Goal: Task Accomplishment & Management: Manage account settings

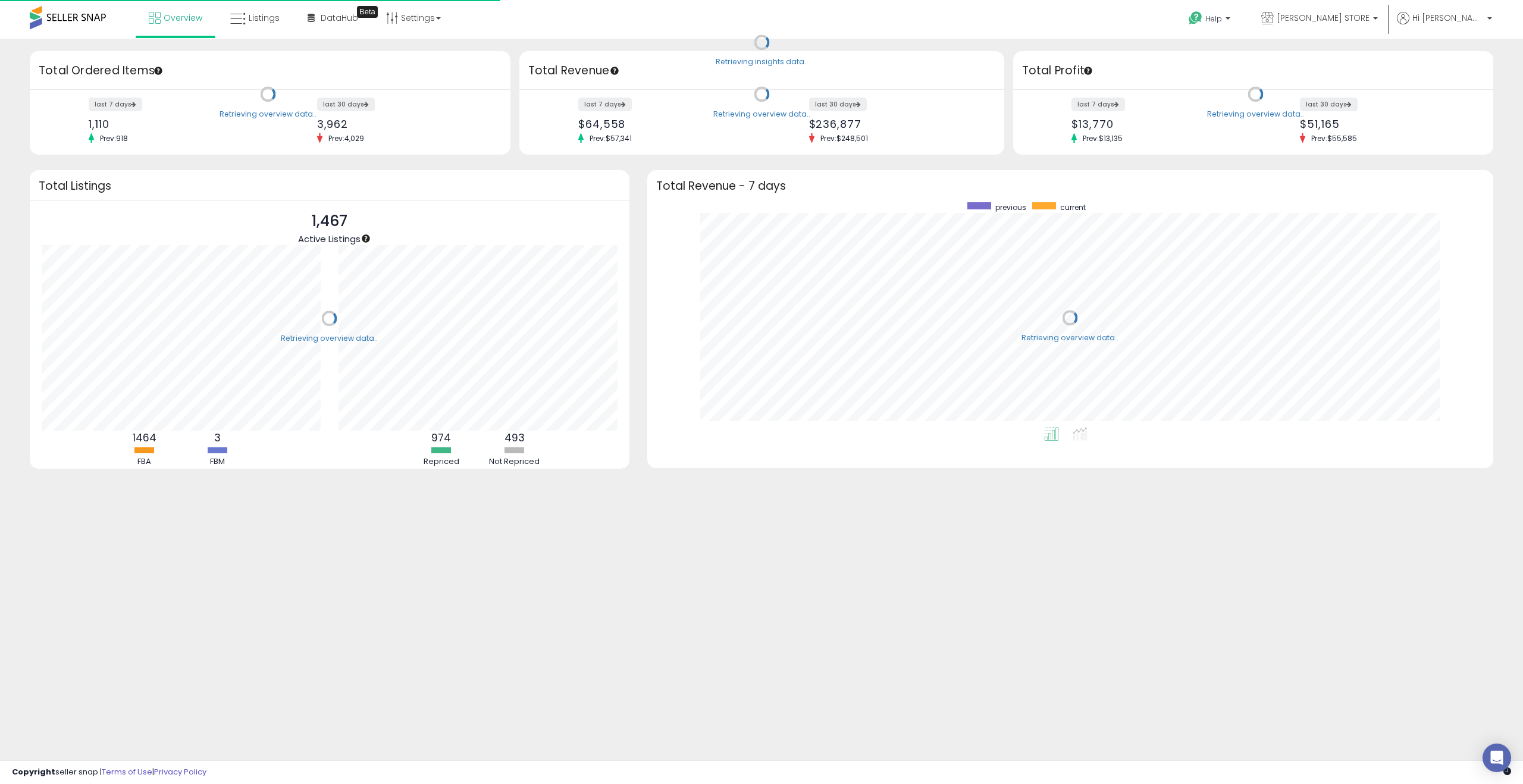
scroll to position [225, 822]
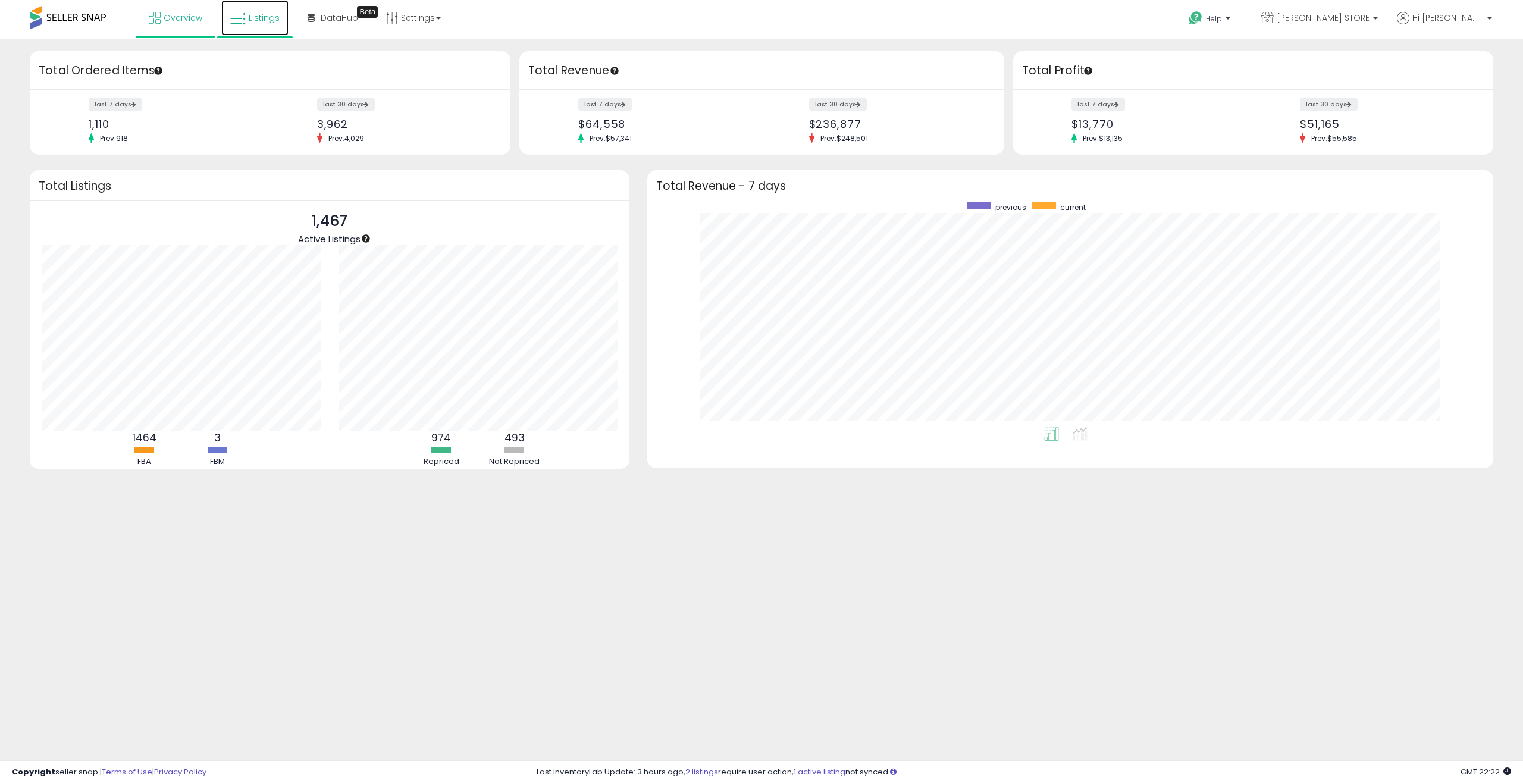
click at [269, 15] on span "Listings" at bounding box center [263, 17] width 31 height 12
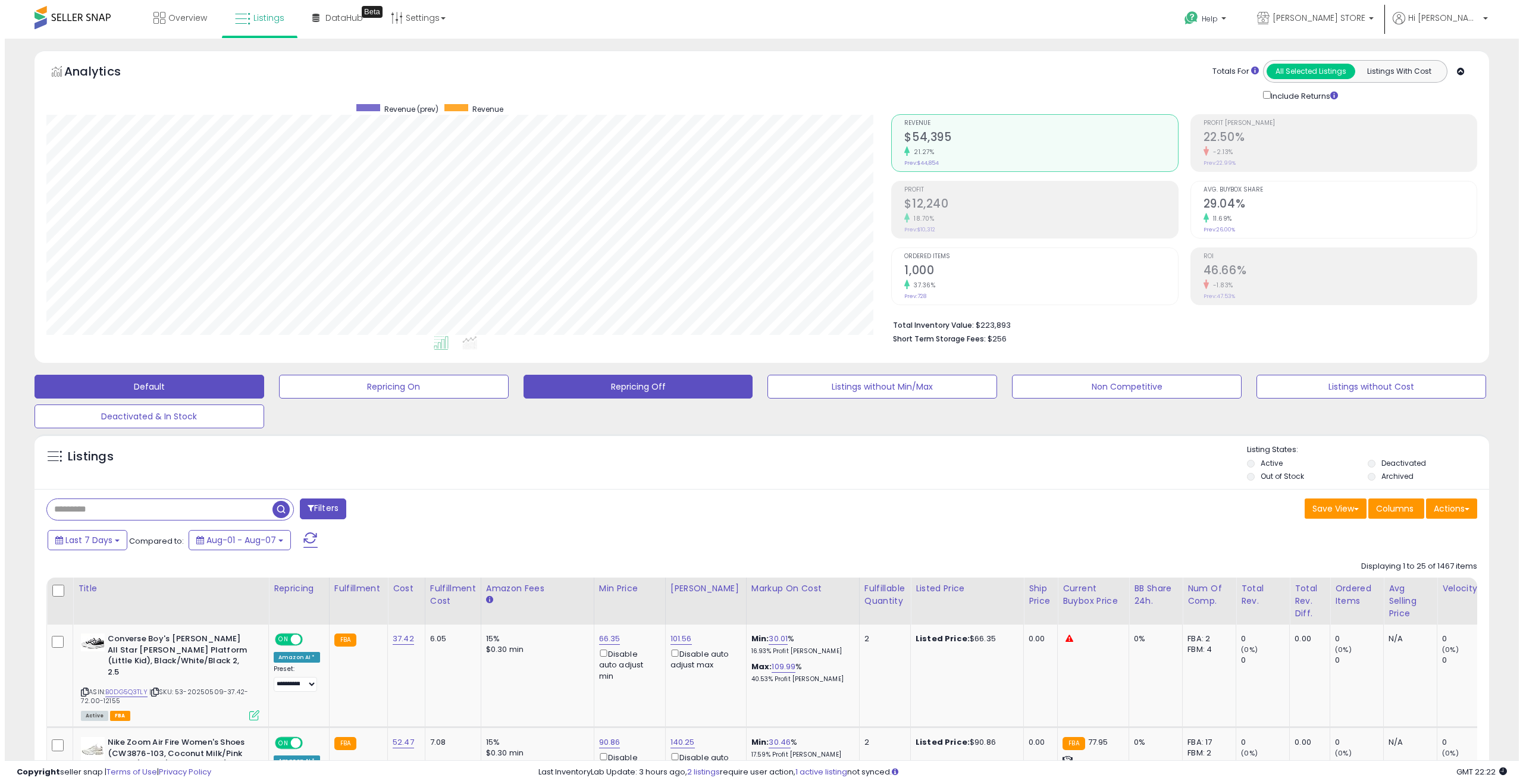
scroll to position [244, 845]
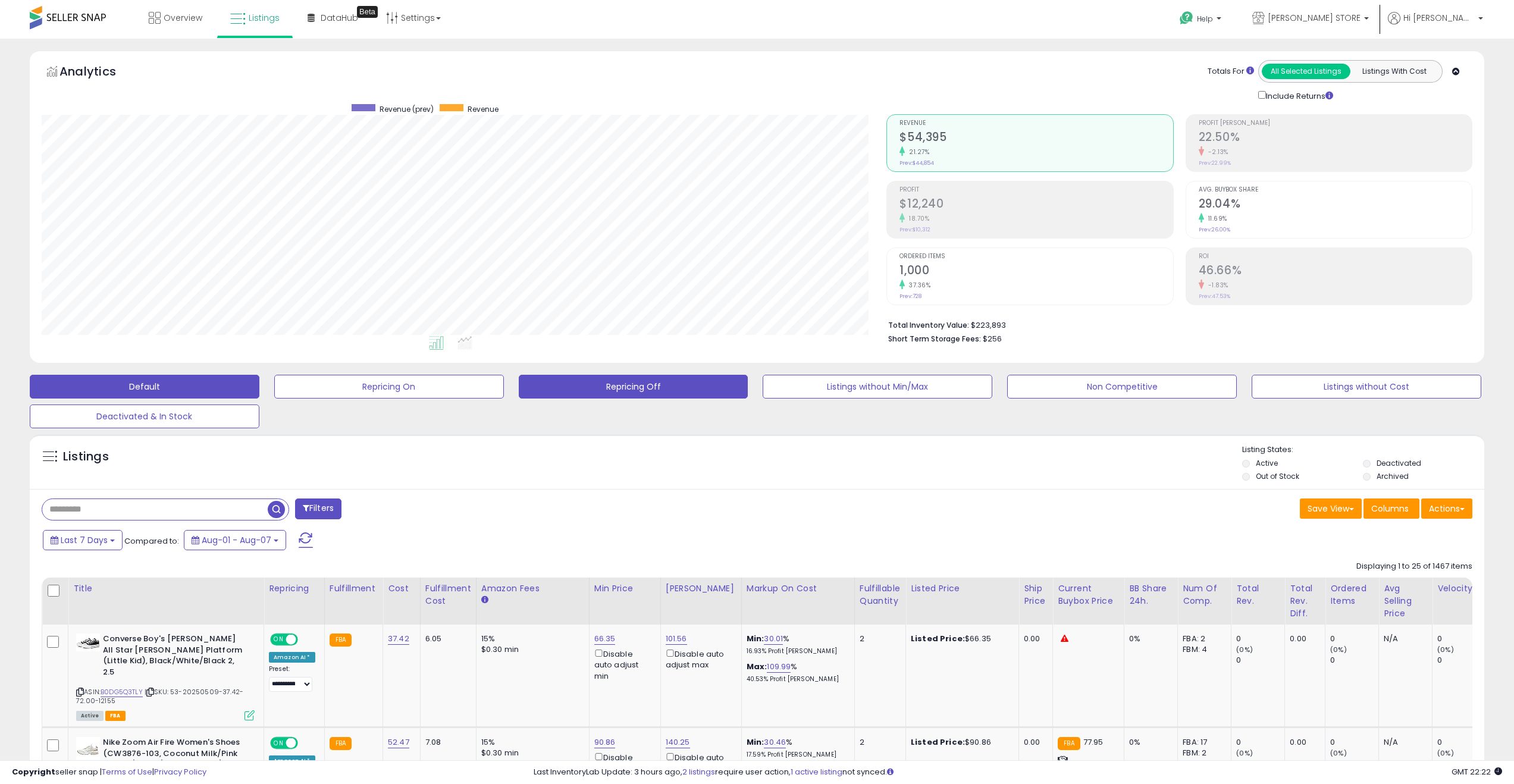
click at [504, 396] on button "Repricing Off" at bounding box center [388, 387] width 230 height 24
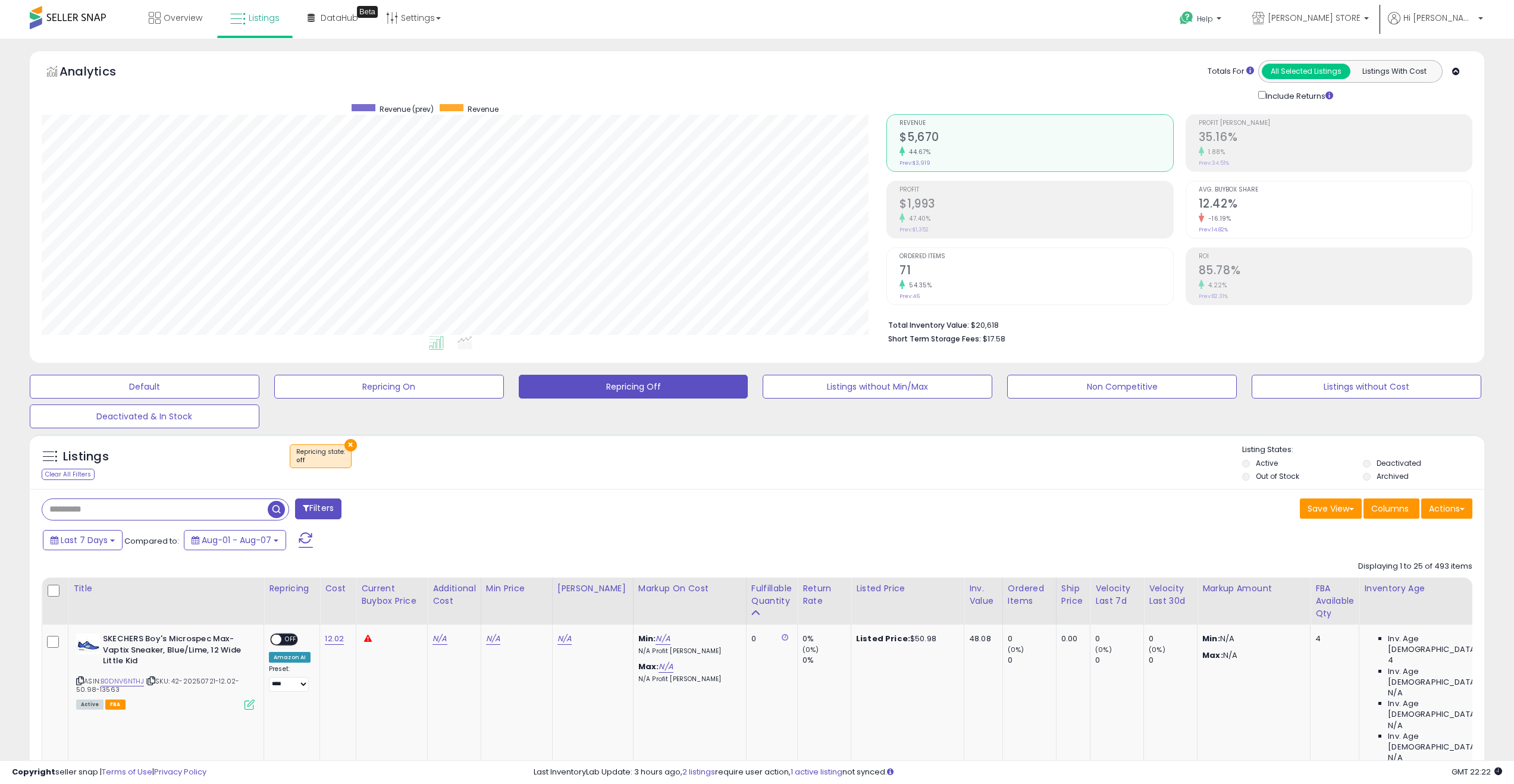
click at [706, 517] on div "Filters" at bounding box center [395, 510] width 725 height 24
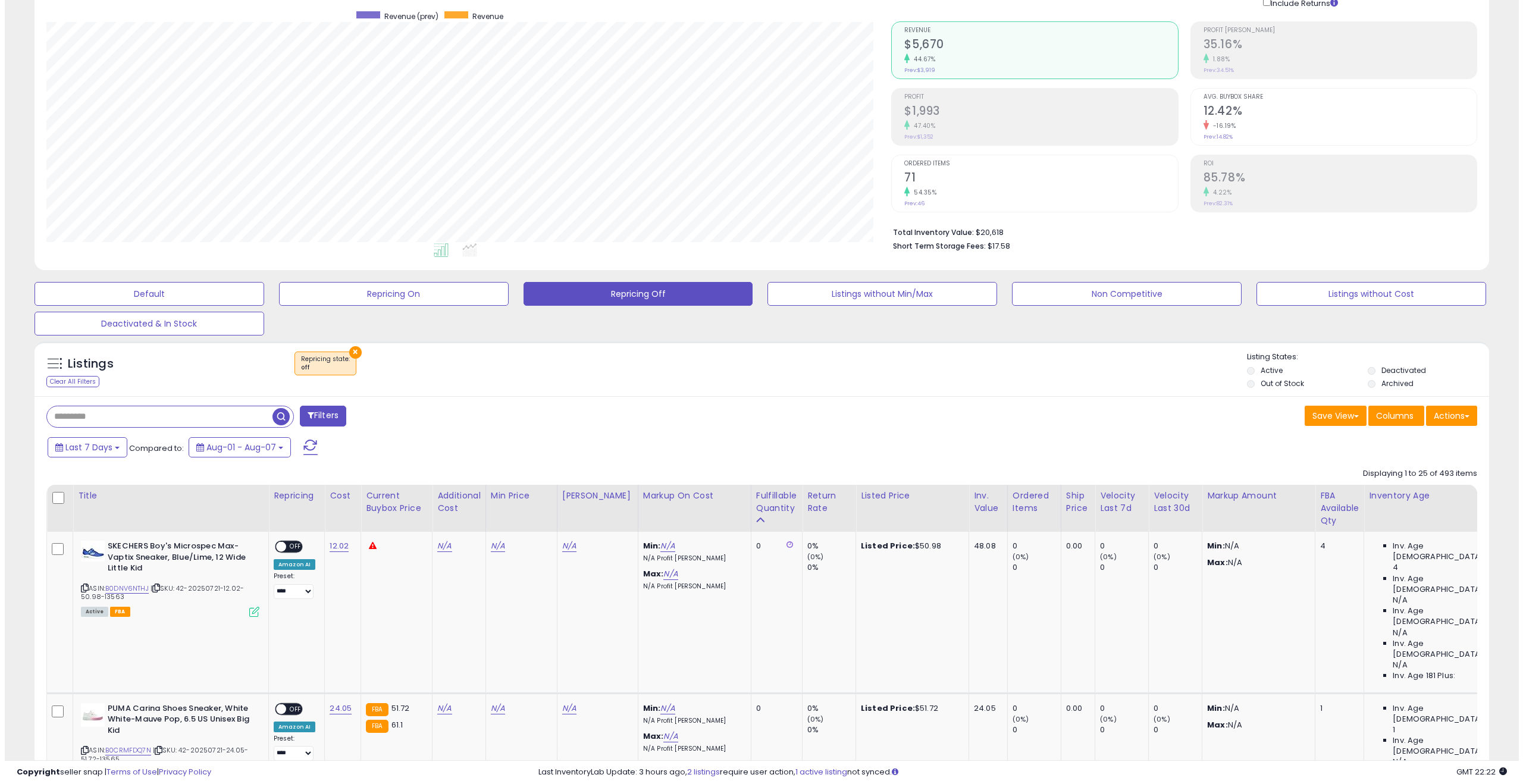
scroll to position [0, 0]
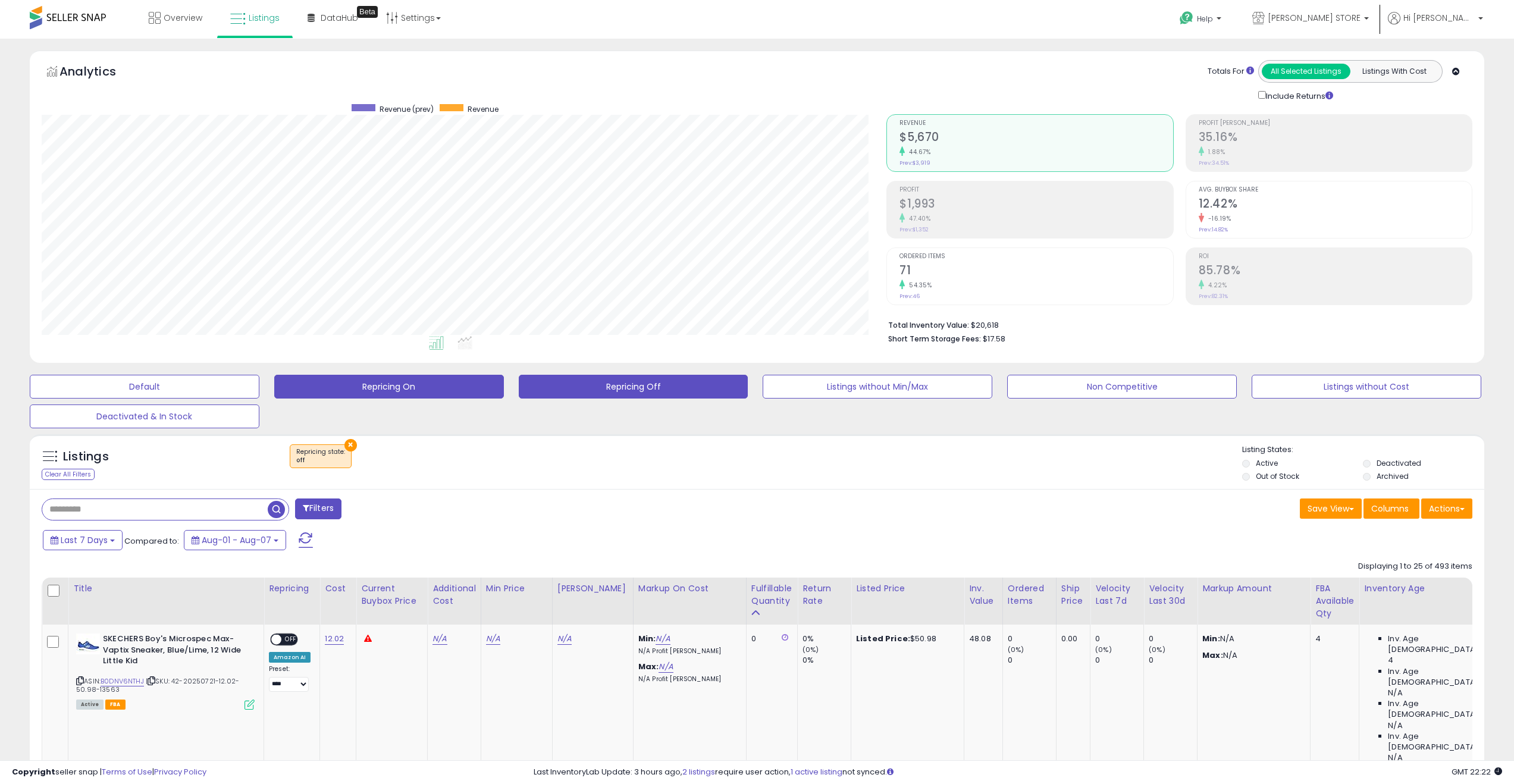
click at [259, 383] on button "Repricing On" at bounding box center [145, 387] width 230 height 24
